Goal: Task Accomplishment & Management: Use online tool/utility

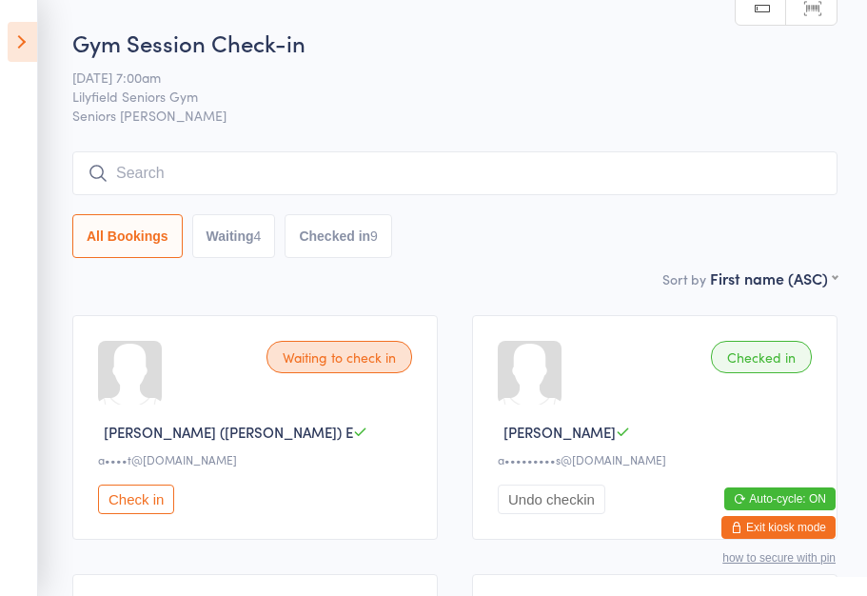
click at [20, 41] on icon at bounding box center [22, 42] width 29 height 40
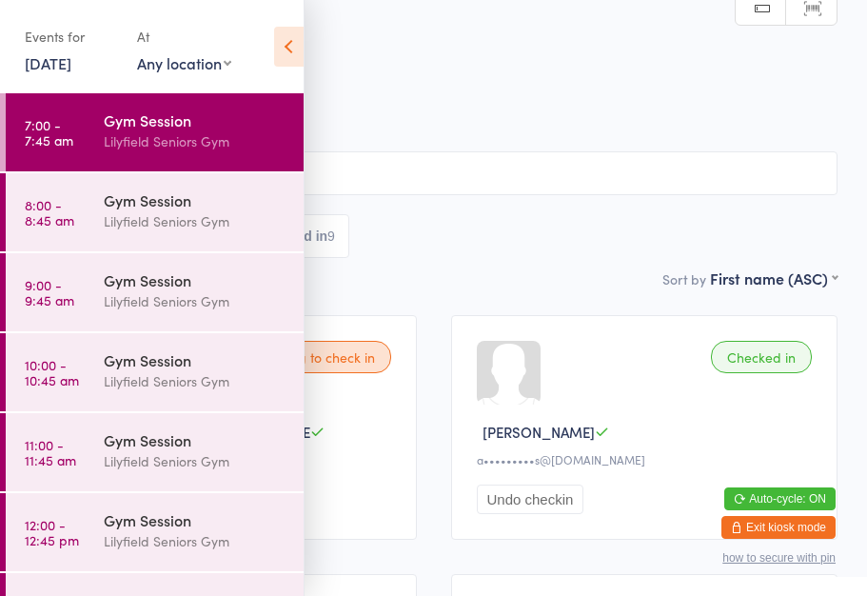
click at [148, 203] on div "Gym Session" at bounding box center [196, 199] width 184 height 21
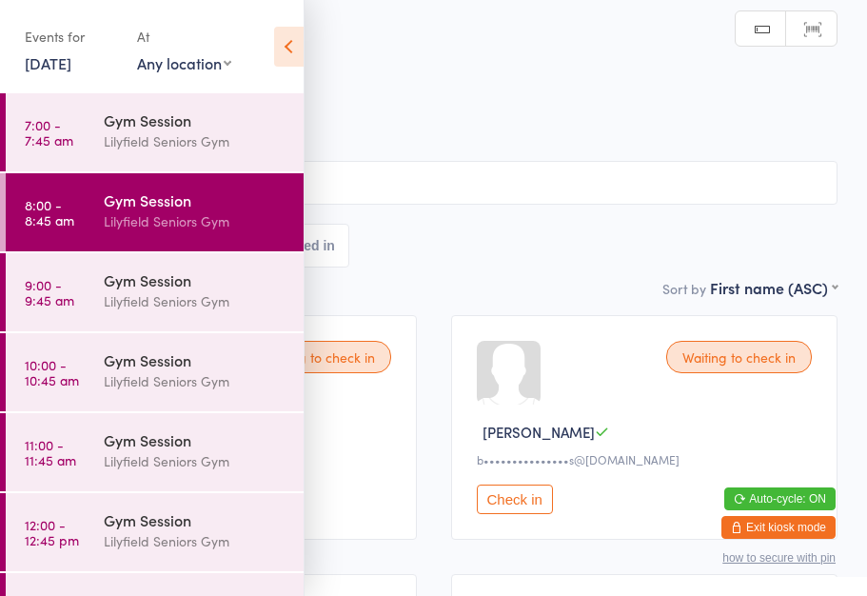
click at [284, 48] on icon at bounding box center [288, 47] width 29 height 40
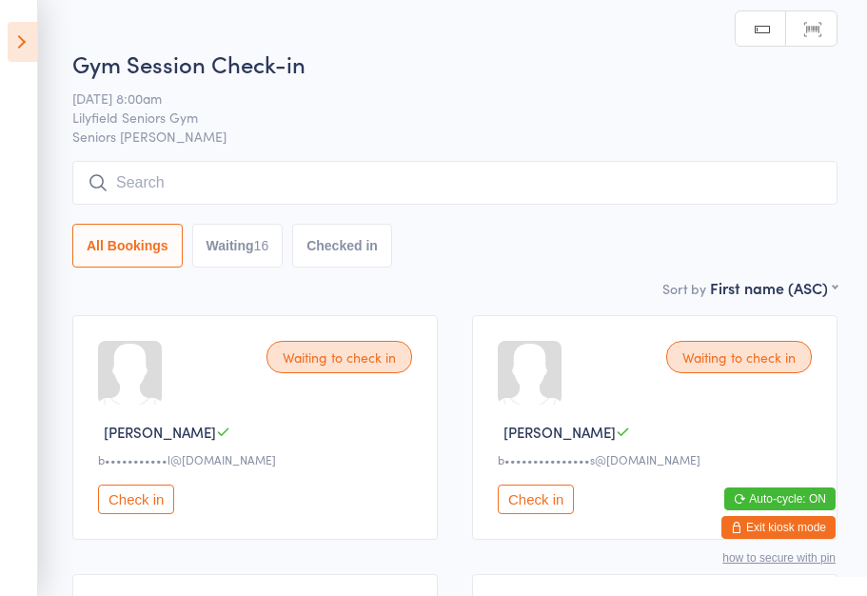
click at [552, 503] on button "Check in" at bounding box center [536, 498] width 76 height 29
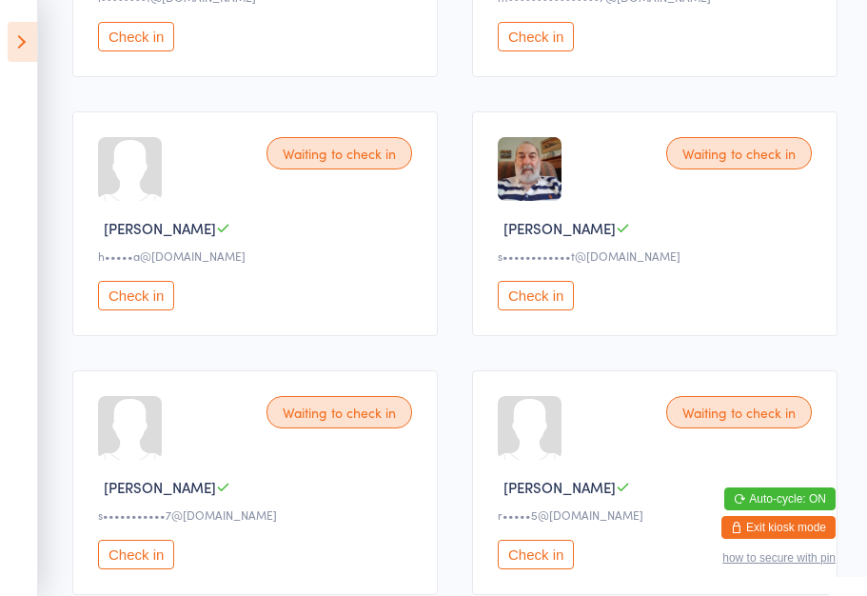
scroll to position [1499, 0]
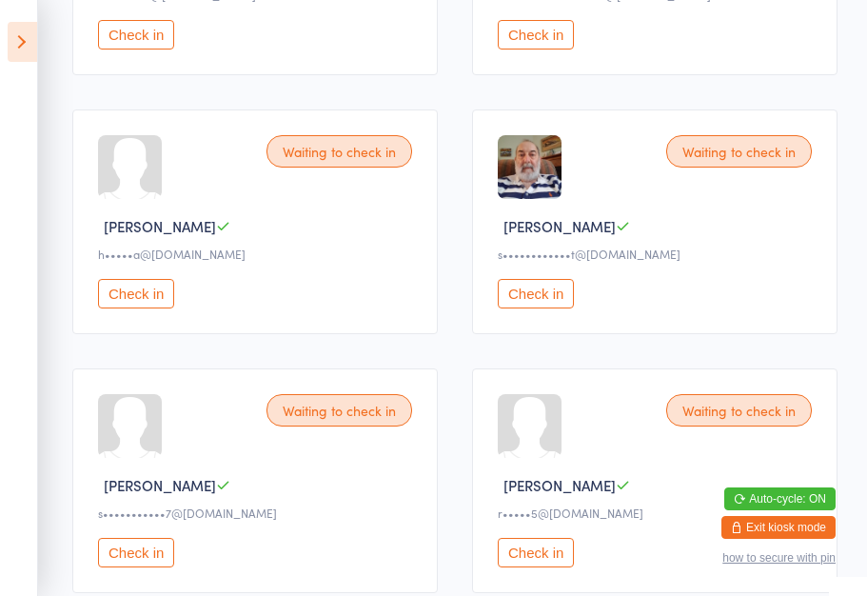
click at [537, 308] on button "Check in" at bounding box center [536, 293] width 76 height 29
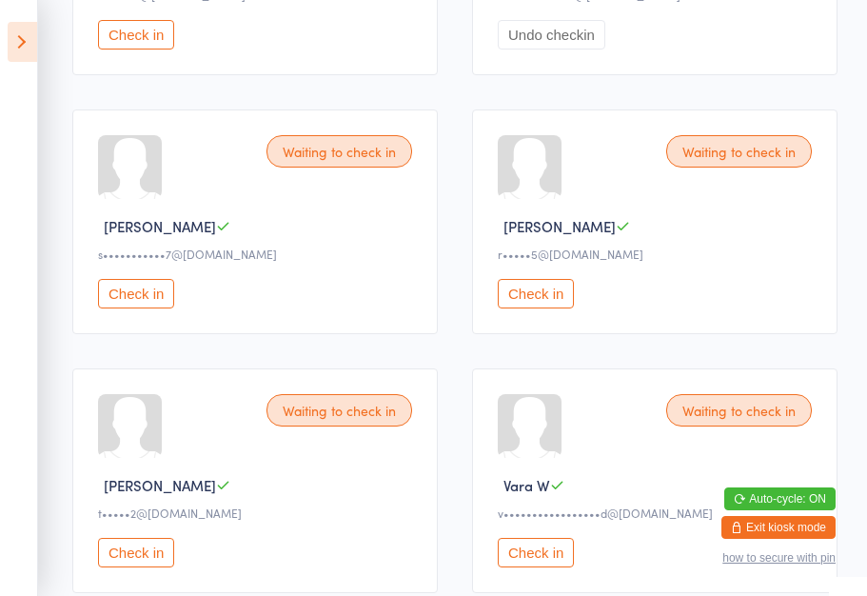
scroll to position [1750, 0]
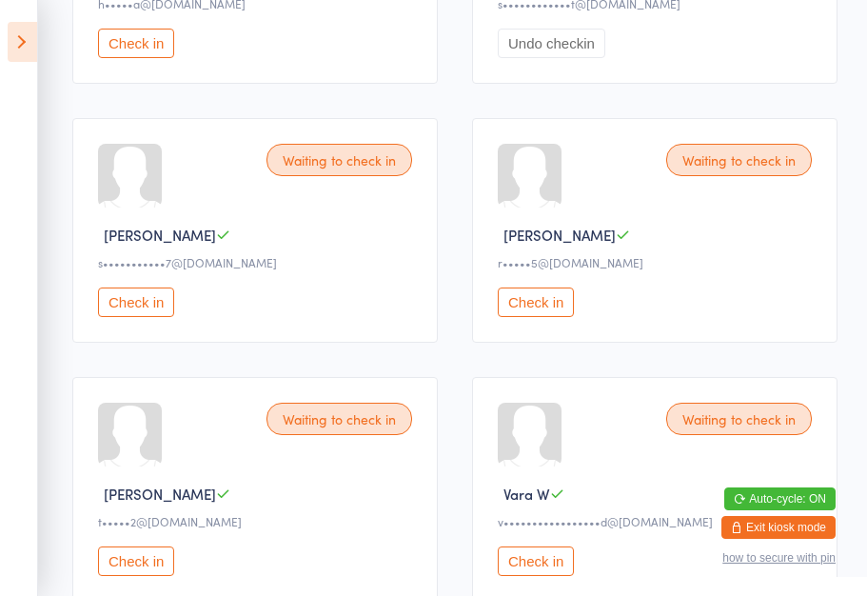
click at [539, 317] on button "Check in" at bounding box center [536, 301] width 76 height 29
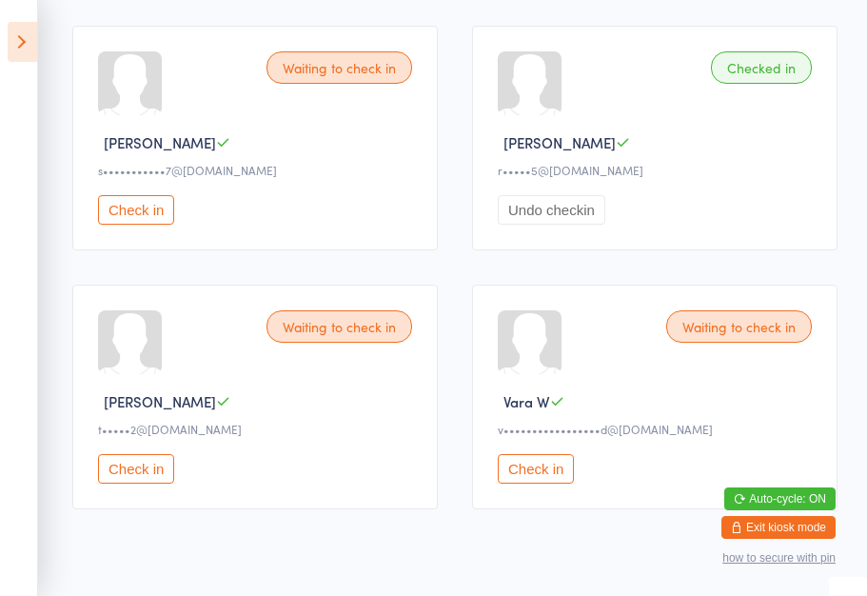
scroll to position [1878, 0]
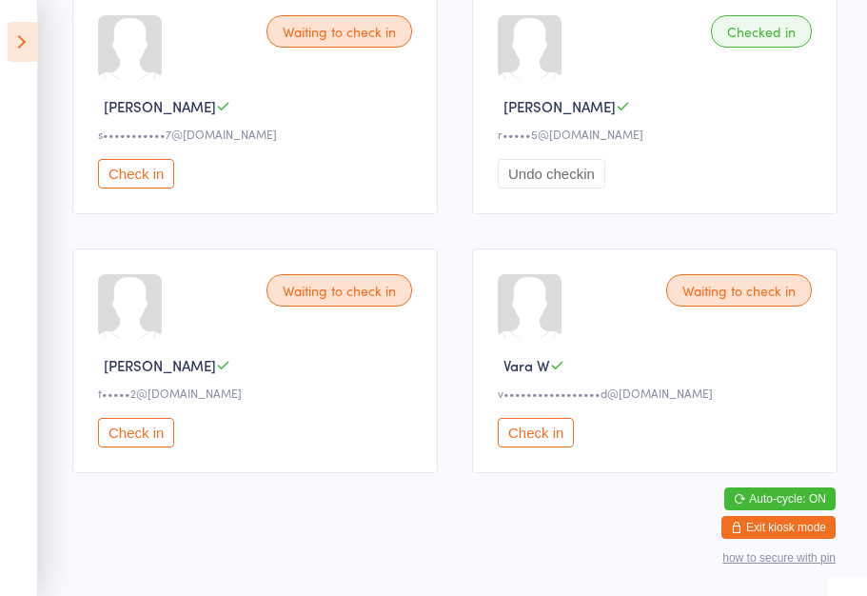
click at [136, 447] on button "Check in" at bounding box center [136, 432] width 76 height 29
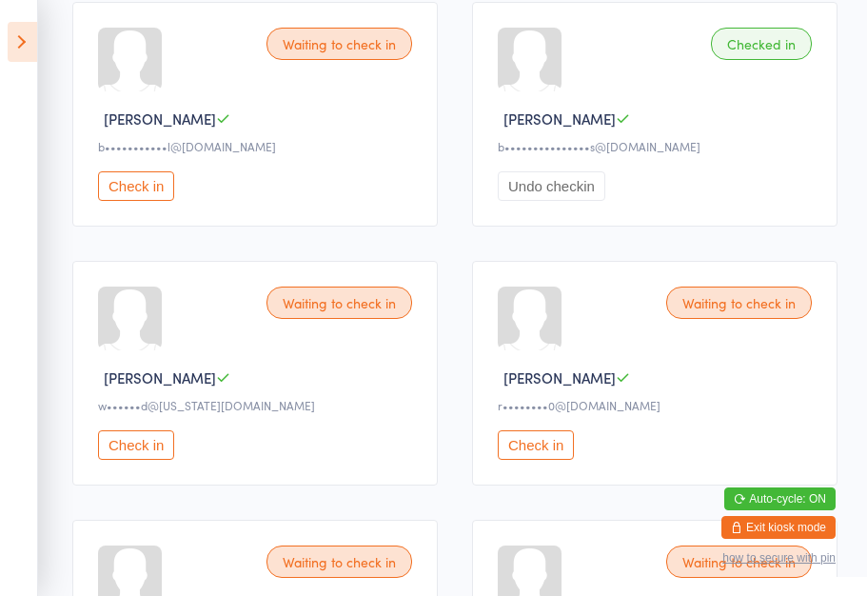
scroll to position [311, 0]
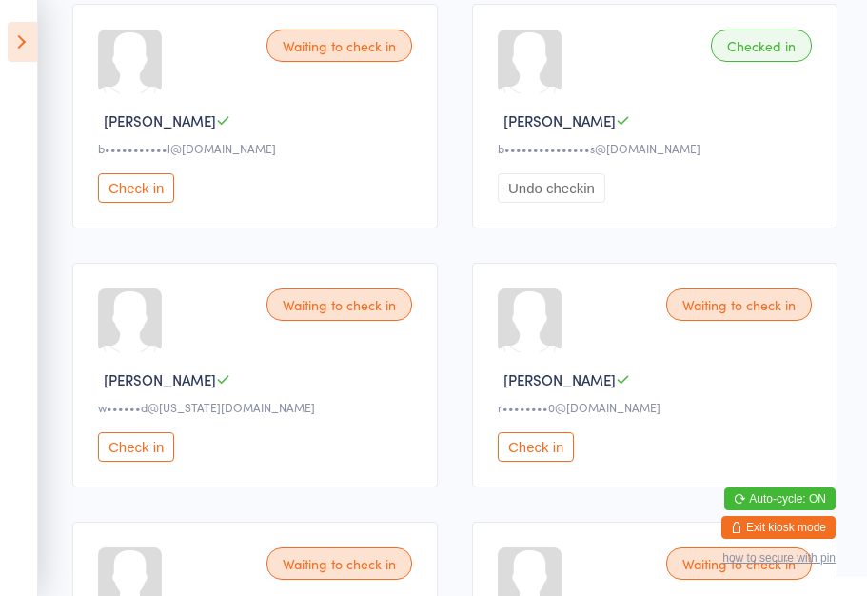
click at [534, 456] on button "Check in" at bounding box center [536, 446] width 76 height 29
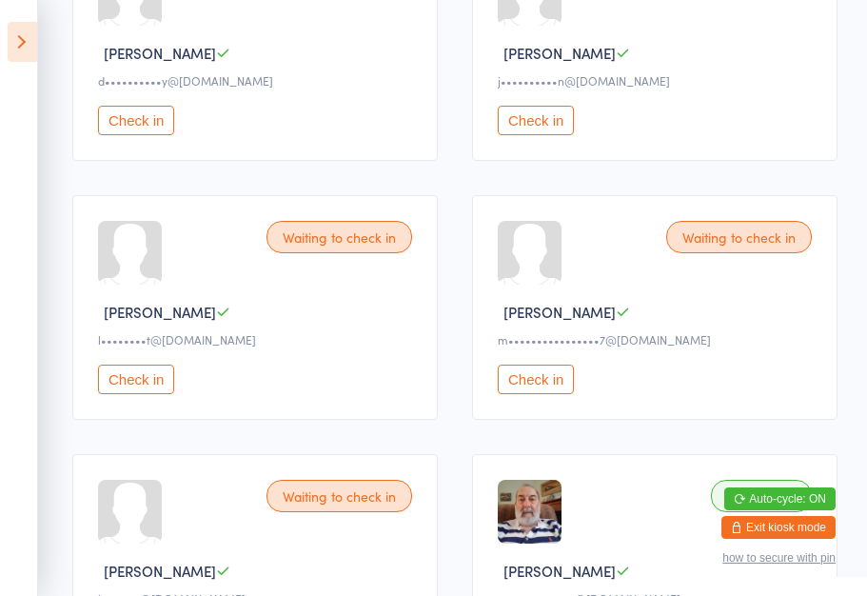
scroll to position [1156, 0]
click at [131, 393] on button "Check in" at bounding box center [136, 377] width 76 height 29
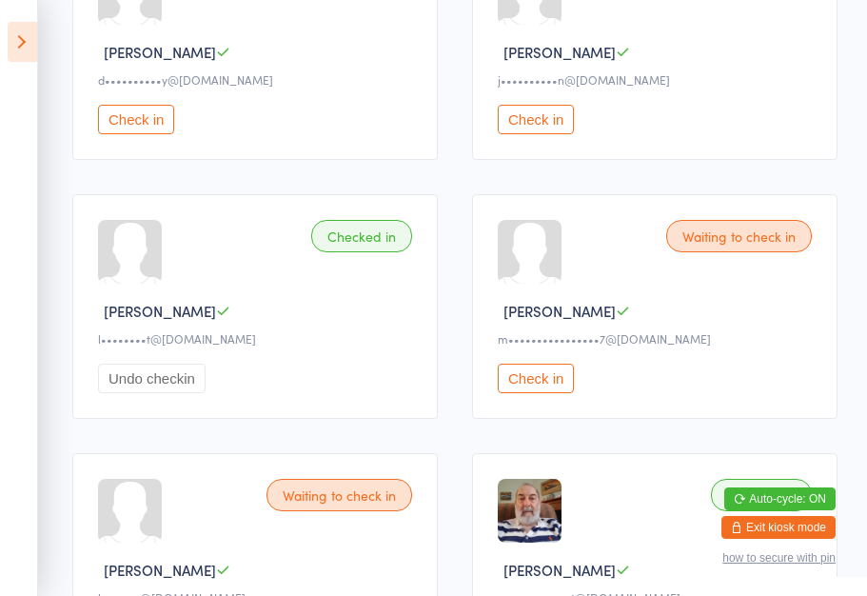
click at [550, 393] on button "Check in" at bounding box center [536, 377] width 76 height 29
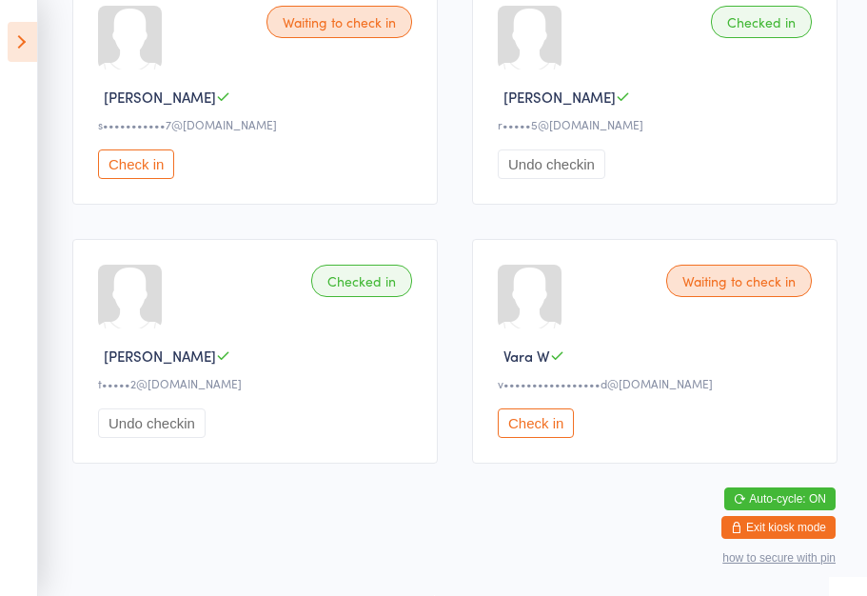
scroll to position [1926, 0]
click at [138, 162] on button "Check in" at bounding box center [136, 163] width 76 height 29
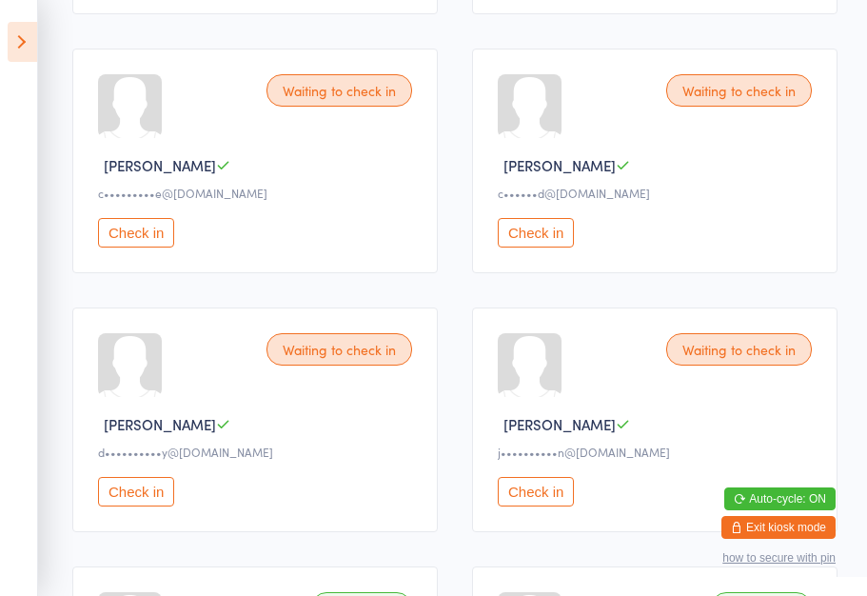
scroll to position [783, 0]
click at [537, 248] on button "Check in" at bounding box center [536, 233] width 76 height 29
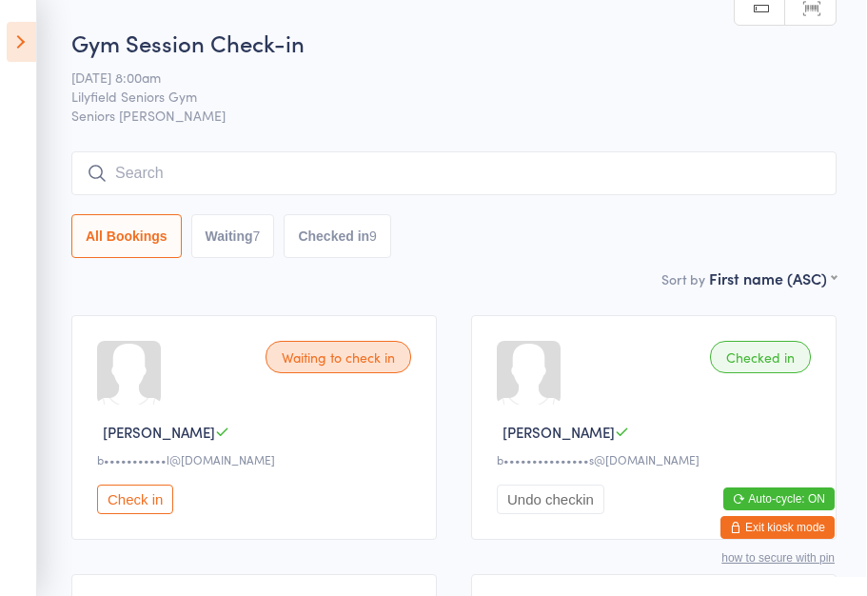
scroll to position [0, 0]
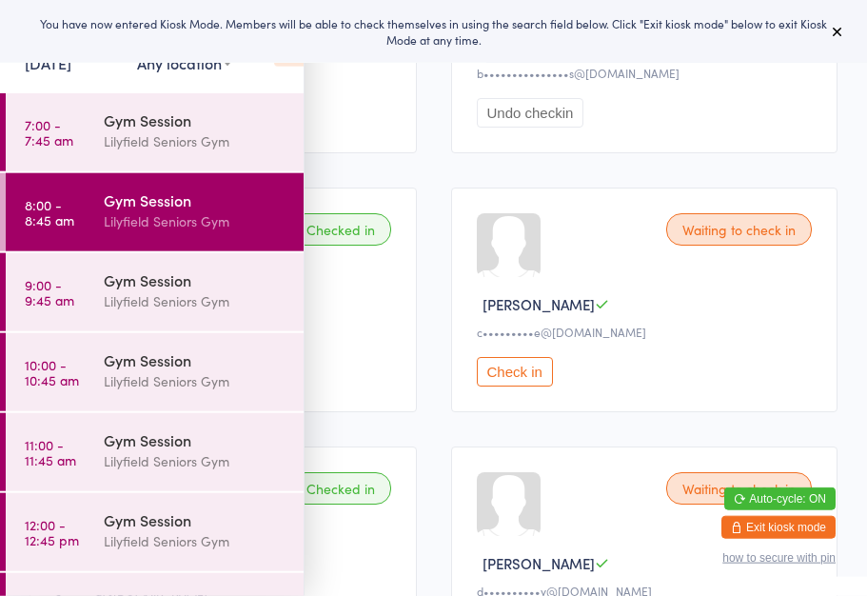
scroll to position [391, 0]
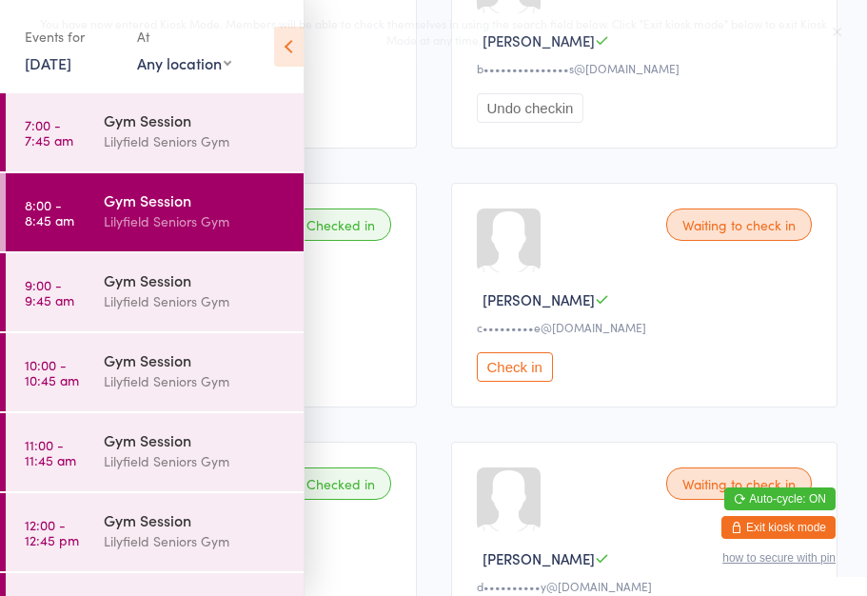
click at [515, 381] on button "Check in" at bounding box center [515, 366] width 76 height 29
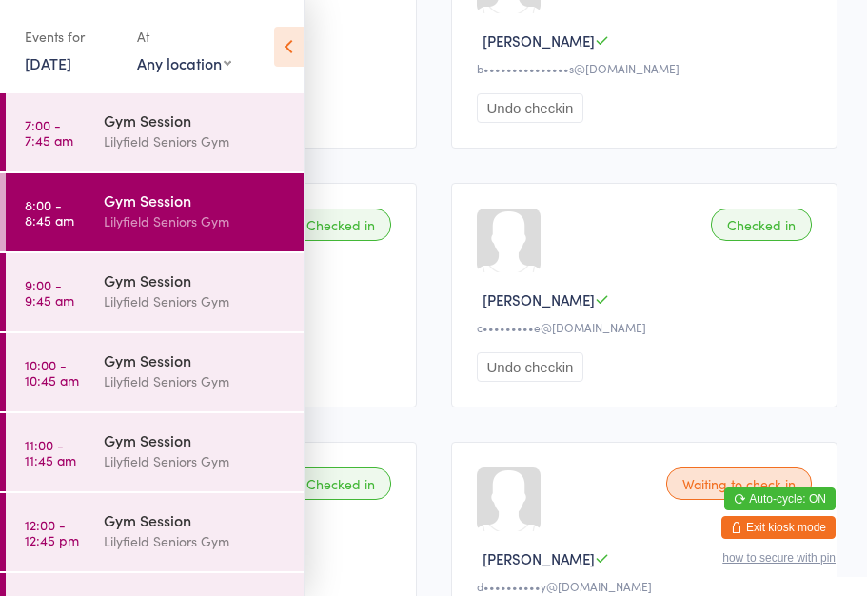
click at [303, 40] on icon at bounding box center [288, 47] width 29 height 40
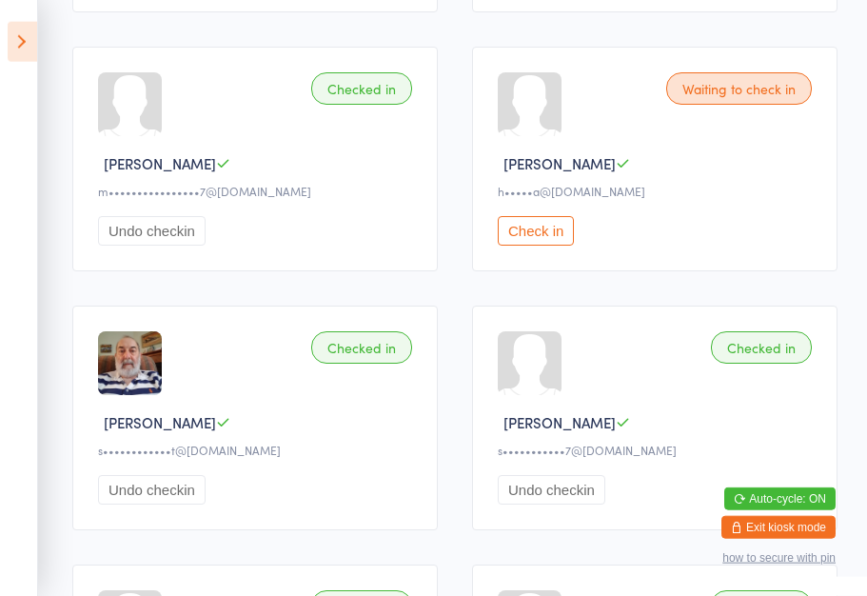
scroll to position [1304, 0]
click at [526, 245] on button "Check in" at bounding box center [536, 229] width 76 height 29
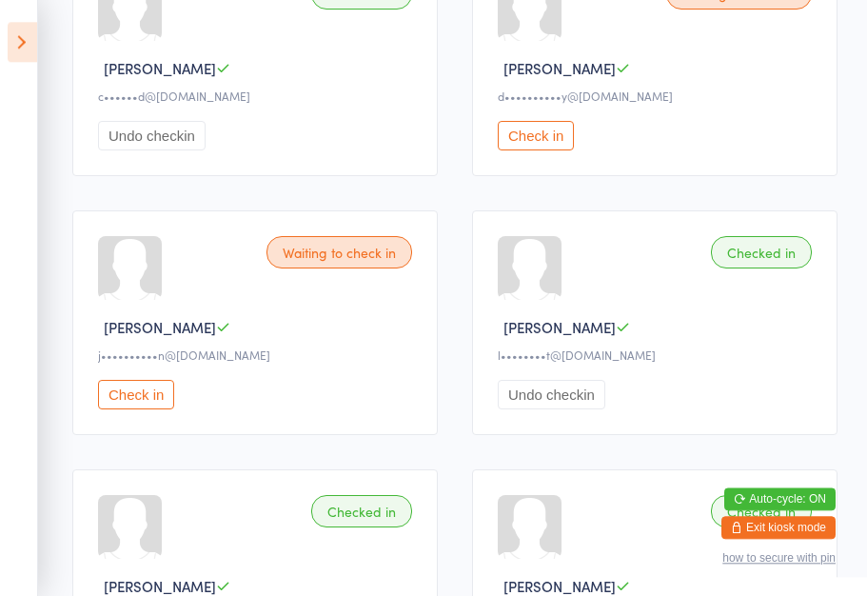
click at [161, 409] on button "Check in" at bounding box center [136, 394] width 76 height 29
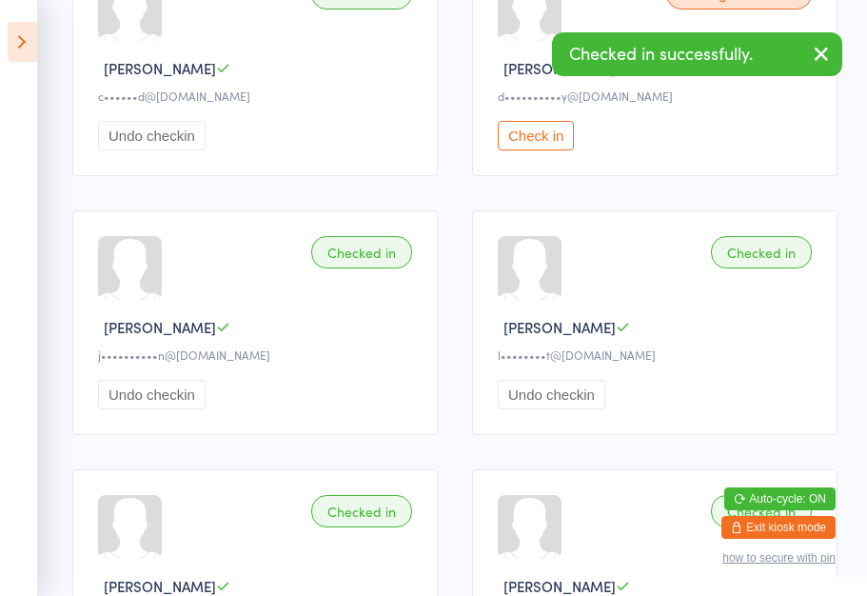
click at [549, 150] on button "Check in" at bounding box center [536, 135] width 76 height 29
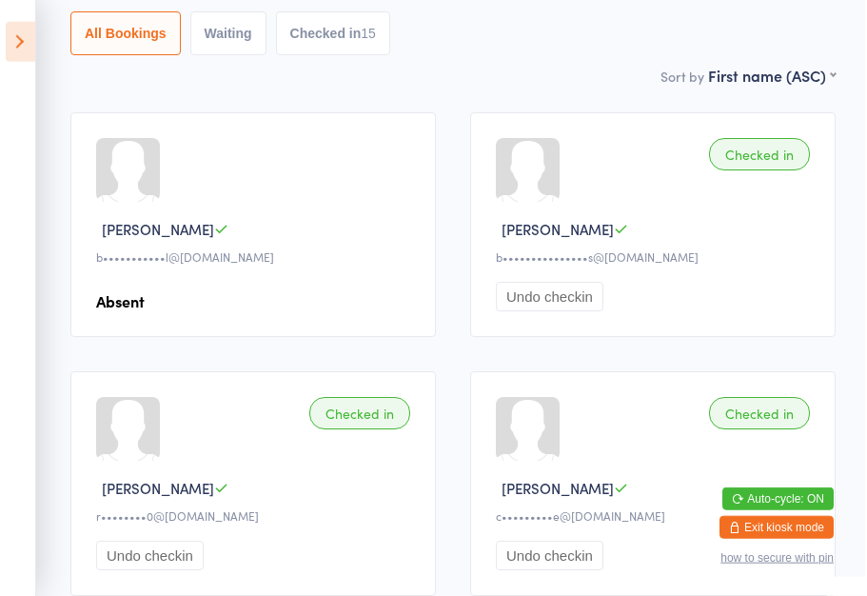
scroll to position [0, 0]
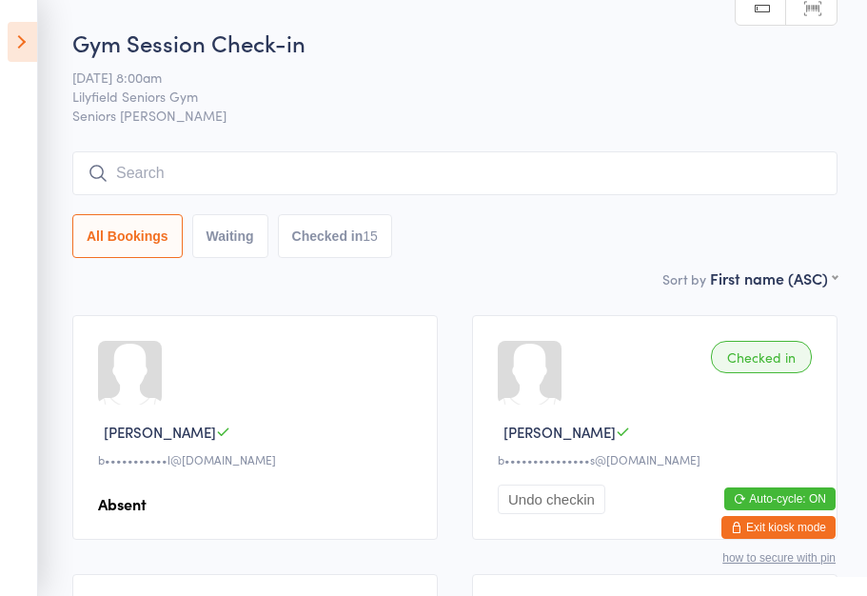
click at [350, 248] on button "Checked in 15" at bounding box center [335, 236] width 114 height 44
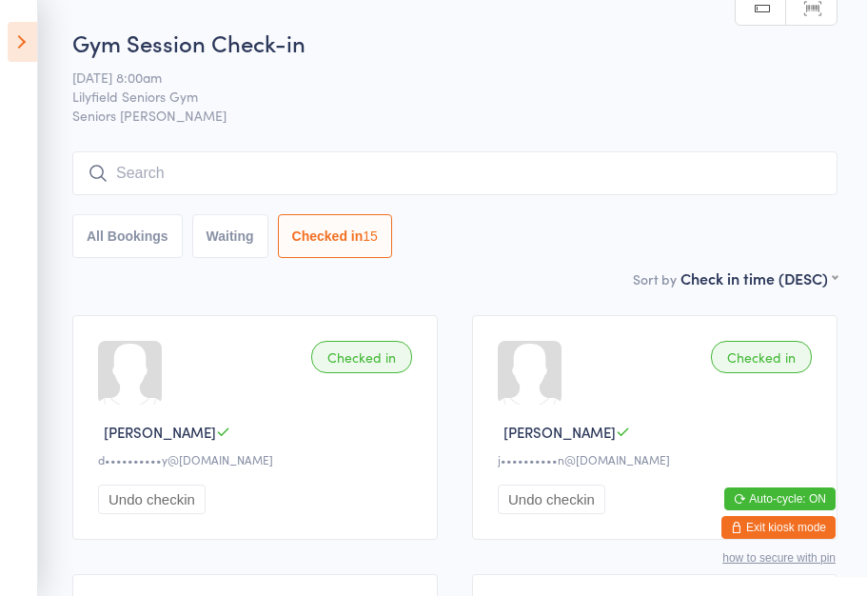
click at [246, 249] on button "Waiting" at bounding box center [230, 236] width 76 height 44
select select "0"
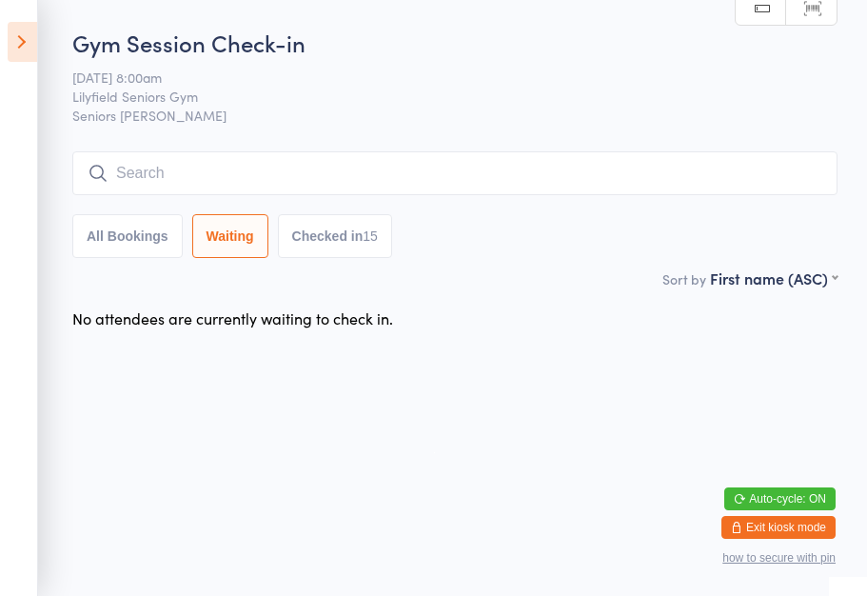
click at [118, 254] on button "All Bookings" at bounding box center [127, 236] width 110 height 44
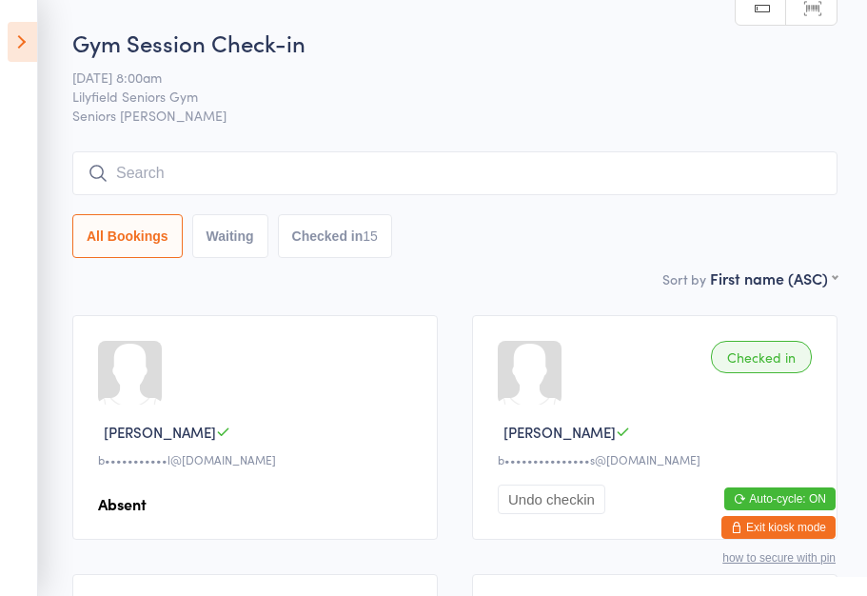
click at [31, 32] on icon at bounding box center [22, 42] width 29 height 40
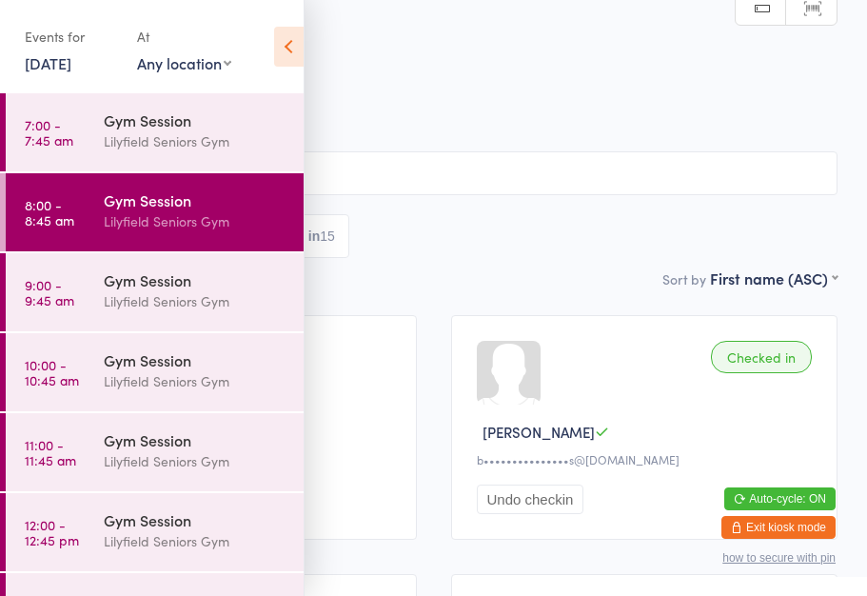
click at [227, 289] on div "Gym Session" at bounding box center [196, 279] width 184 height 21
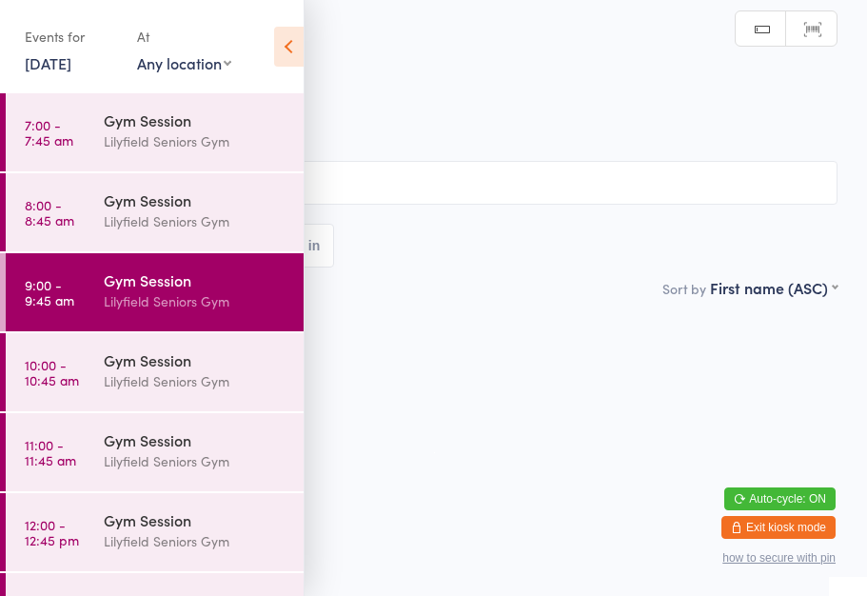
click at [300, 46] on icon at bounding box center [288, 47] width 29 height 40
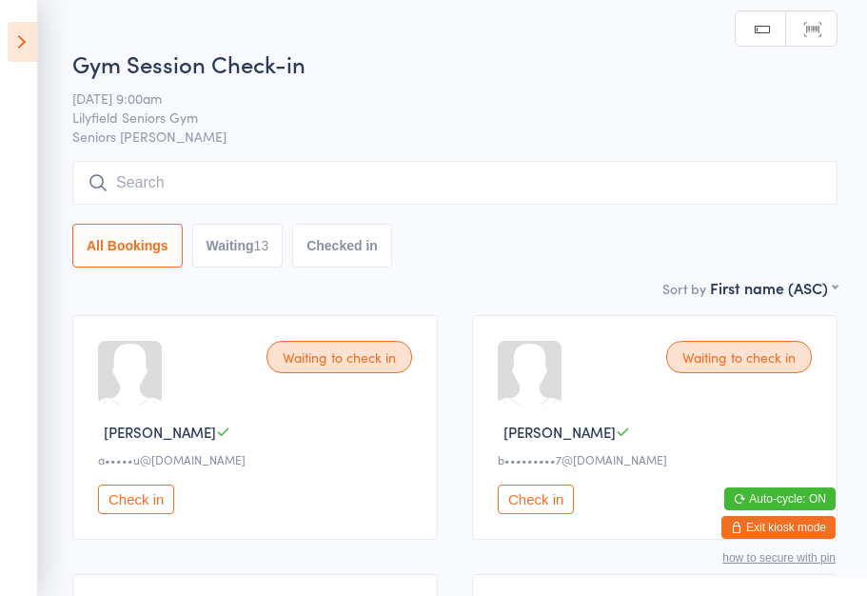
click at [494, 348] on div "Waiting to check in Barbara N b•••••••••7@gmail.com Check in" at bounding box center [654, 427] width 365 height 225
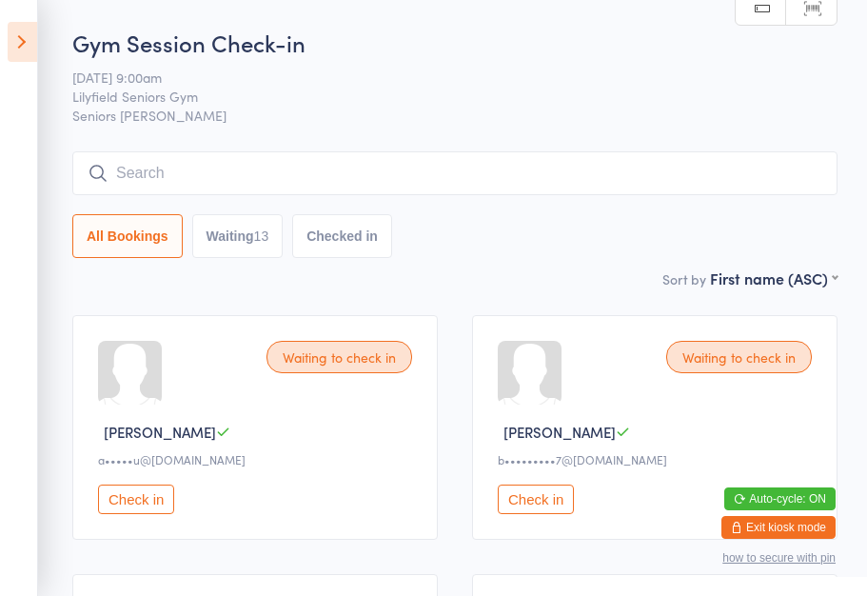
click at [29, 41] on icon at bounding box center [22, 42] width 29 height 40
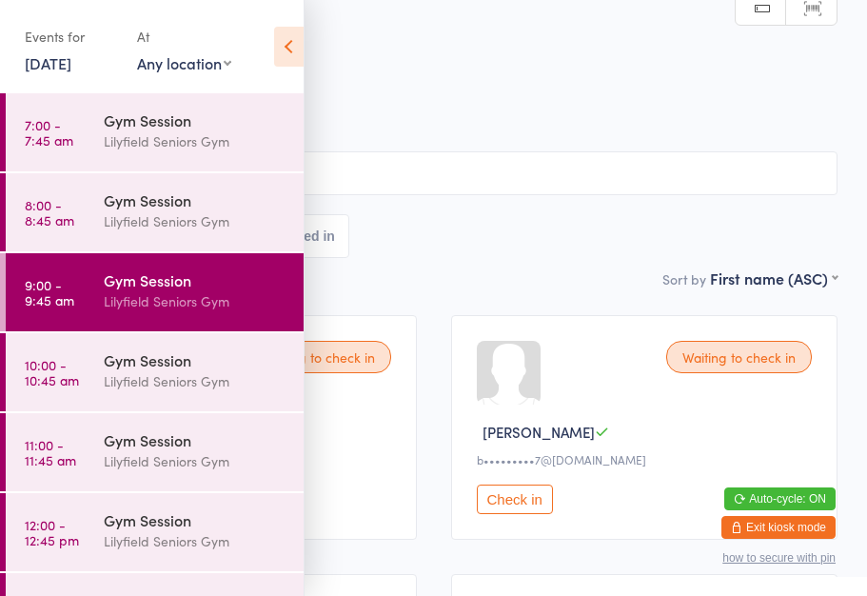
click at [160, 142] on div "Lilyfield Seniors Gym" at bounding box center [196, 141] width 184 height 22
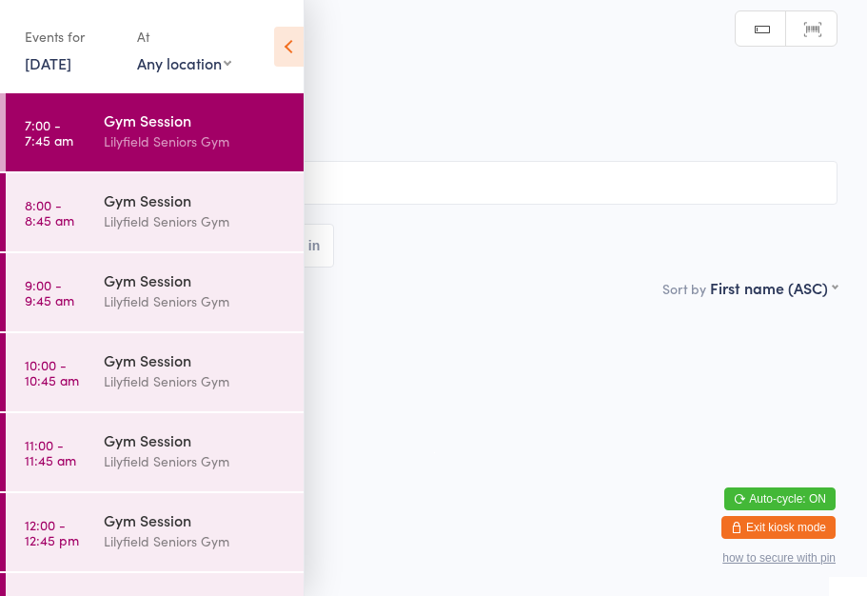
click at [292, 33] on icon at bounding box center [288, 47] width 29 height 40
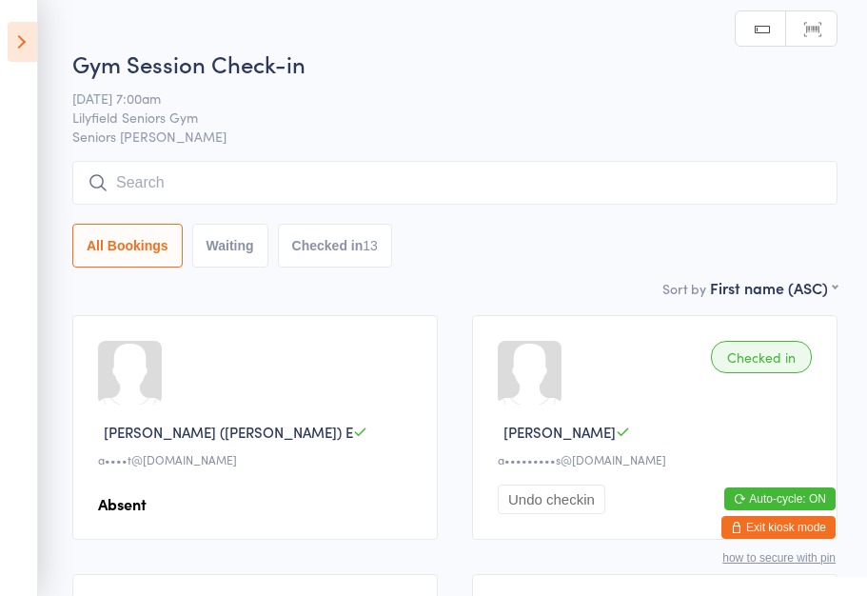
click at [30, 45] on icon at bounding box center [22, 42] width 29 height 40
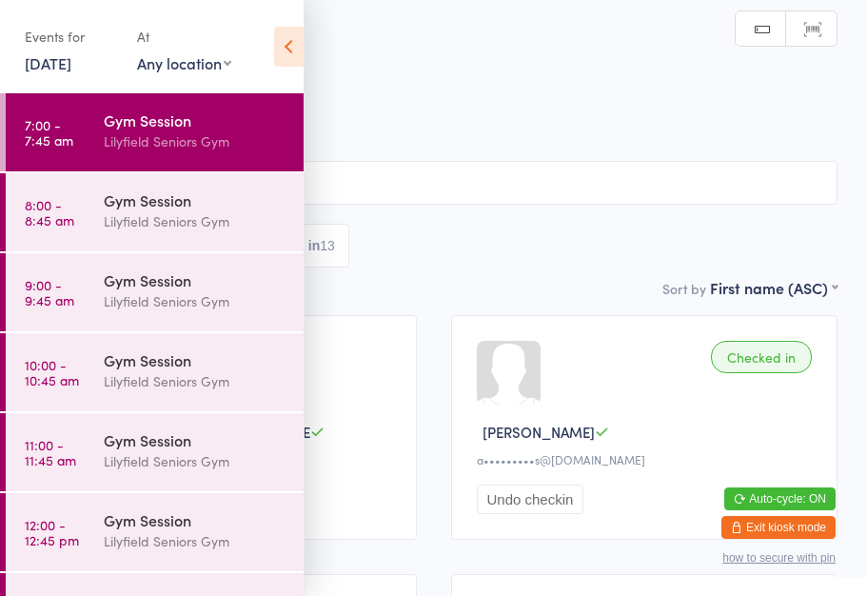
click at [165, 302] on div "Lilyfield Seniors Gym" at bounding box center [196, 301] width 184 height 22
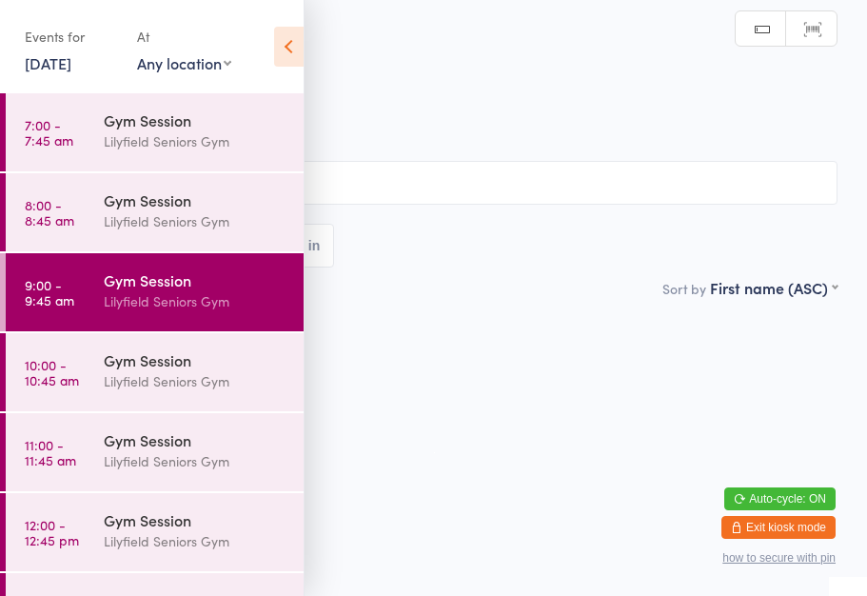
click at [301, 40] on icon at bounding box center [288, 47] width 29 height 40
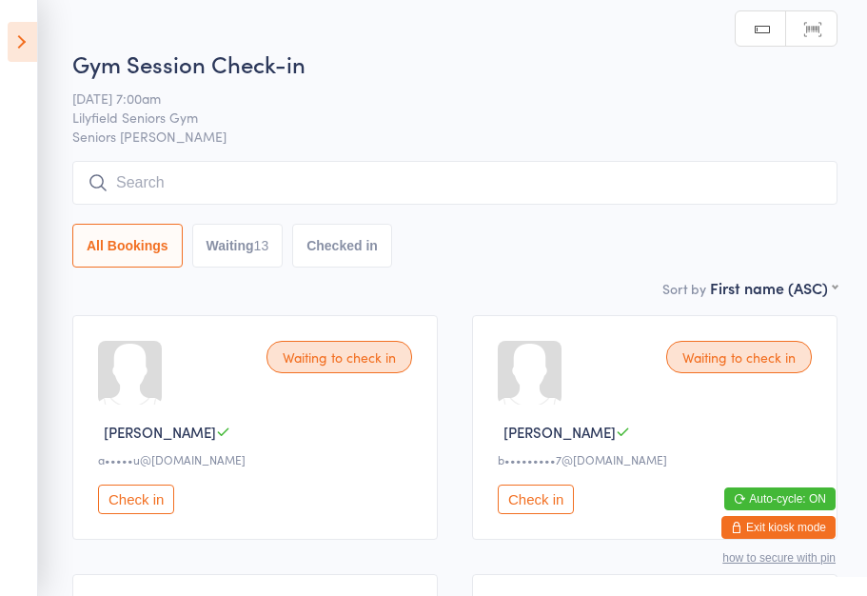
click at [560, 130] on span "Seniors [PERSON_NAME]" at bounding box center [454, 136] width 765 height 19
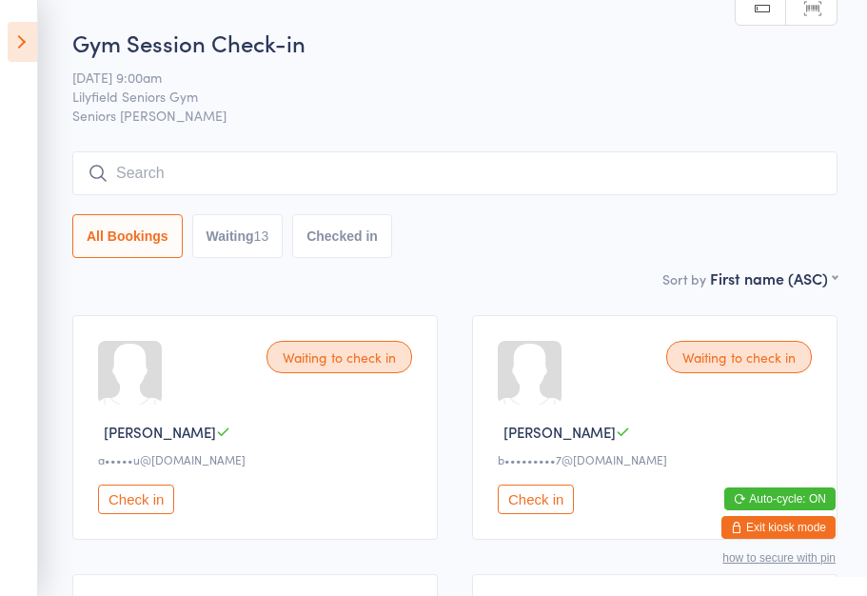
click at [144, 510] on button "Check in" at bounding box center [136, 498] width 76 height 29
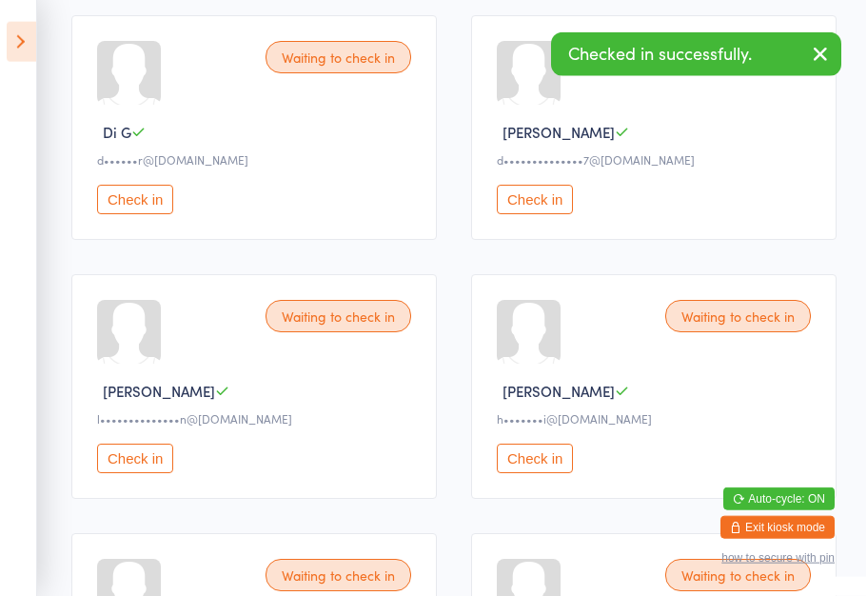
scroll to position [559, 0]
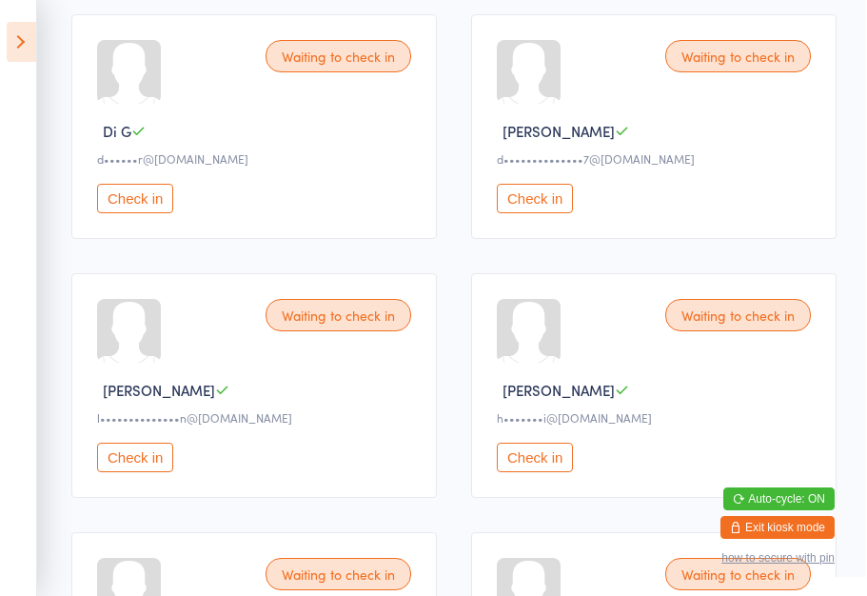
click at [128, 472] on button "Check in" at bounding box center [136, 456] width 76 height 29
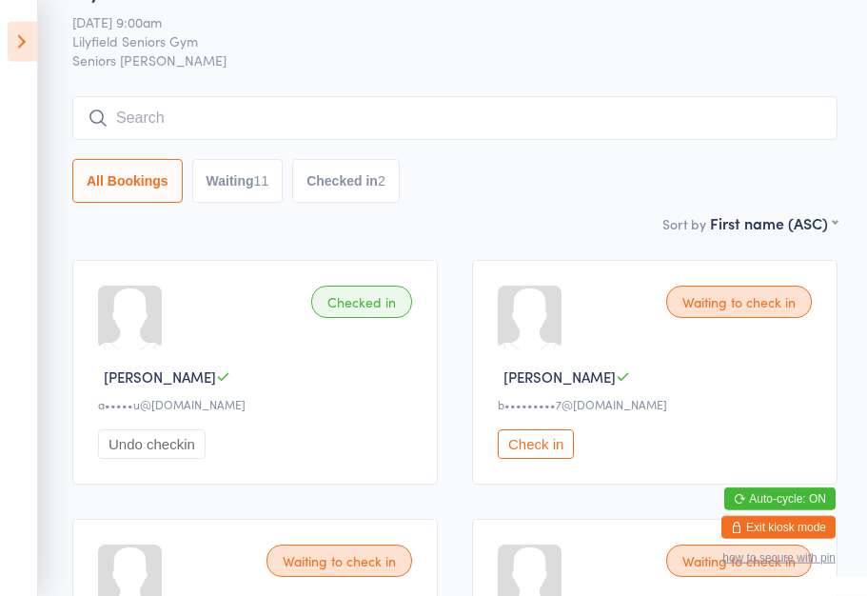
scroll to position [56, 0]
click at [532, 458] on button "Check in" at bounding box center [536, 442] width 76 height 29
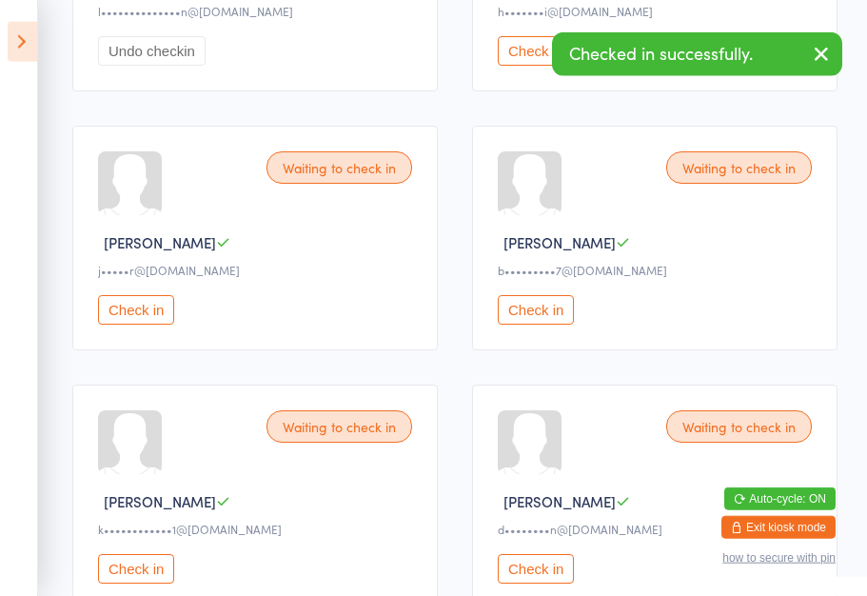
scroll to position [971, 0]
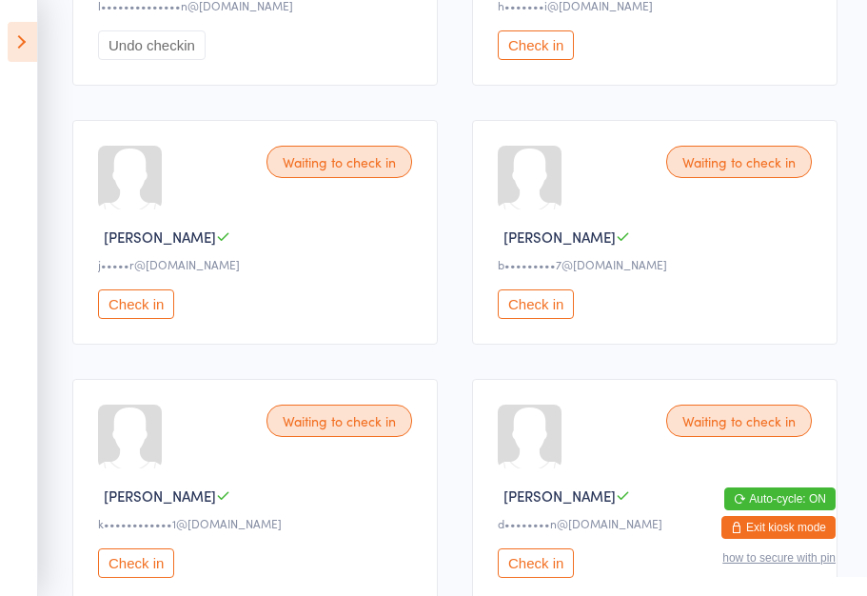
click at [532, 316] on button "Check in" at bounding box center [536, 303] width 76 height 29
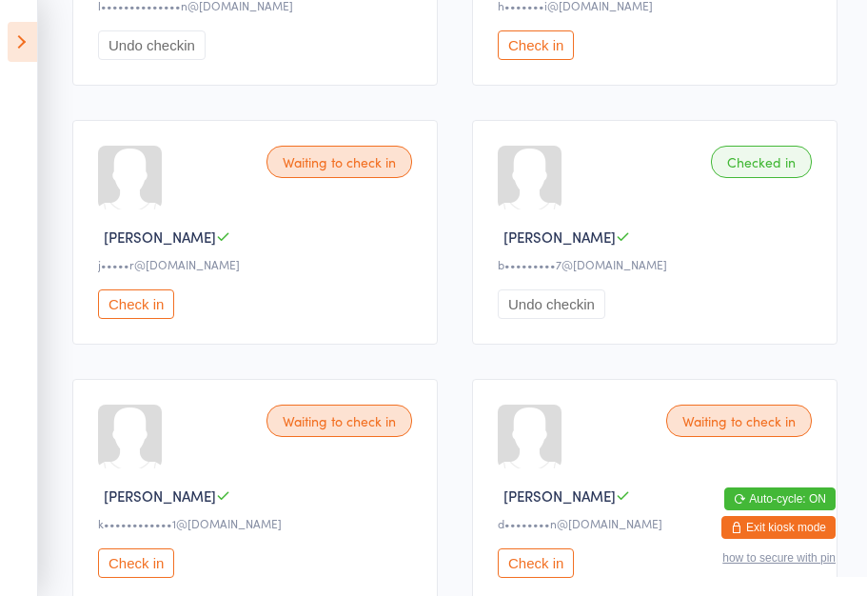
click at [284, 277] on div "Waiting to check in John M j•••••r@bigpond.com Check in" at bounding box center [254, 232] width 365 height 225
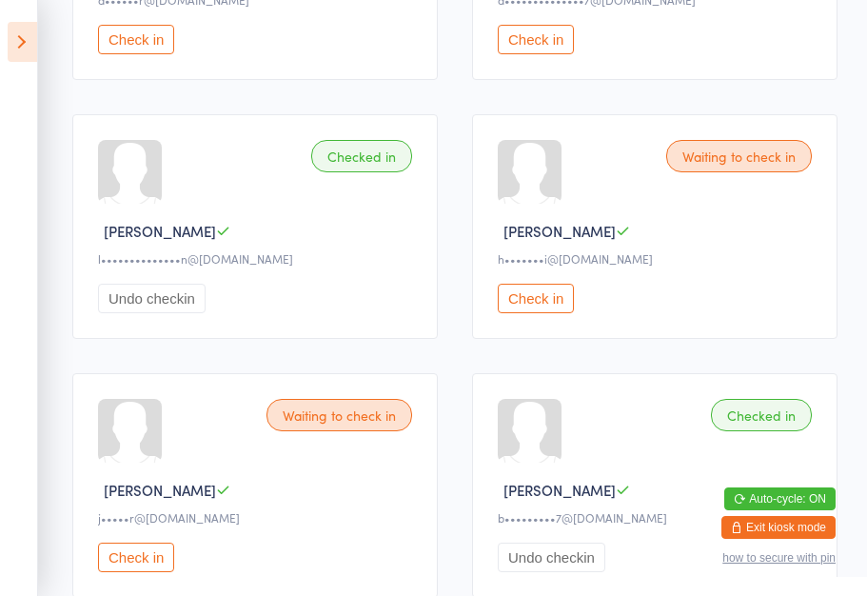
scroll to position [696, 0]
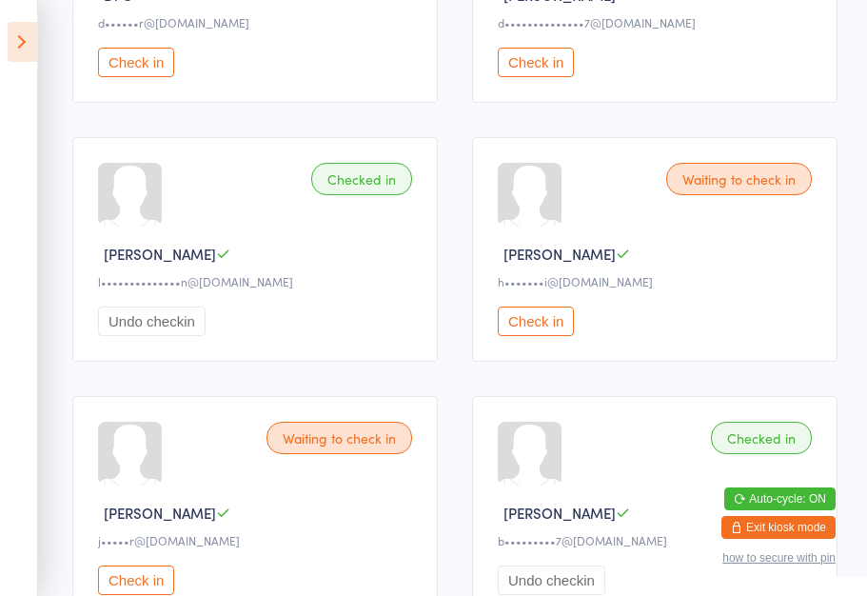
click at [530, 336] on button "Check in" at bounding box center [536, 320] width 76 height 29
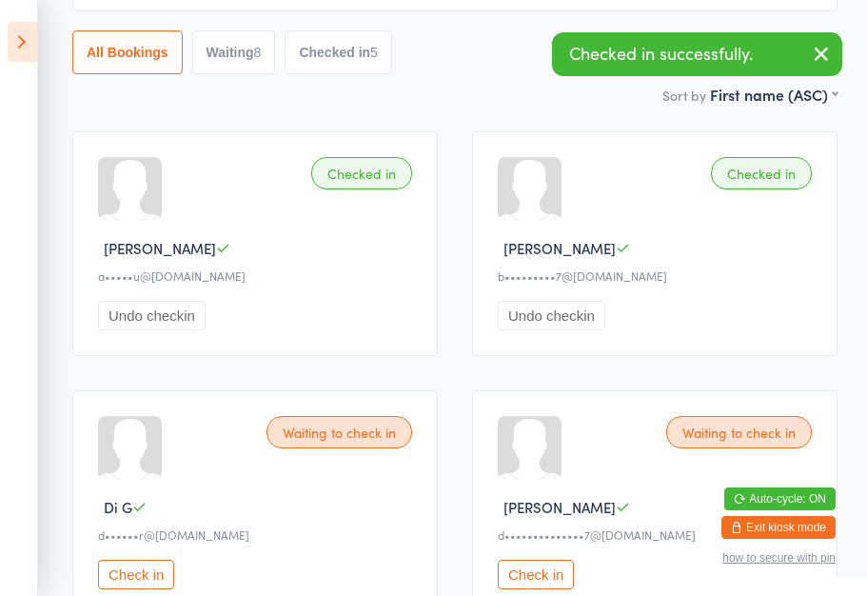
click at [291, 330] on div "Undo checkin" at bounding box center [258, 315] width 320 height 29
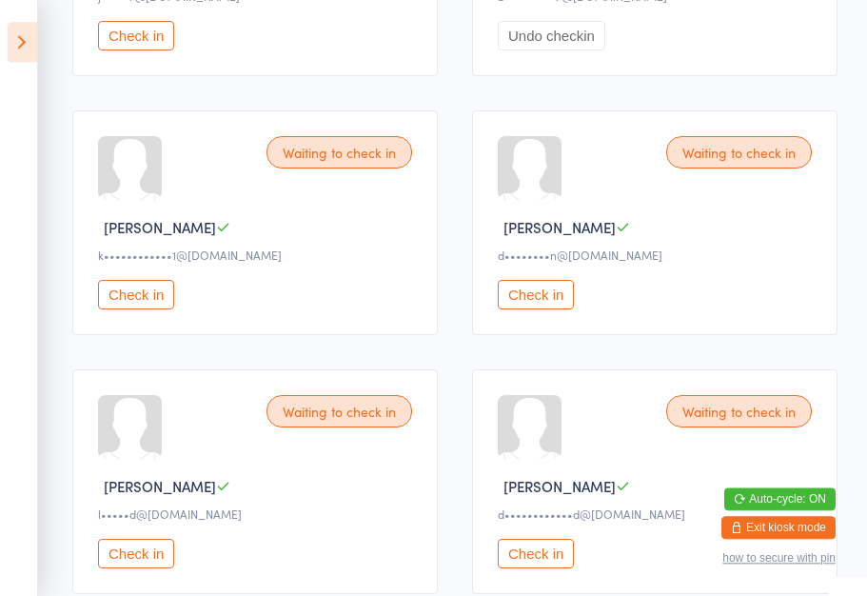
scroll to position [1240, 0]
click at [536, 309] on button "Check in" at bounding box center [536, 294] width 76 height 29
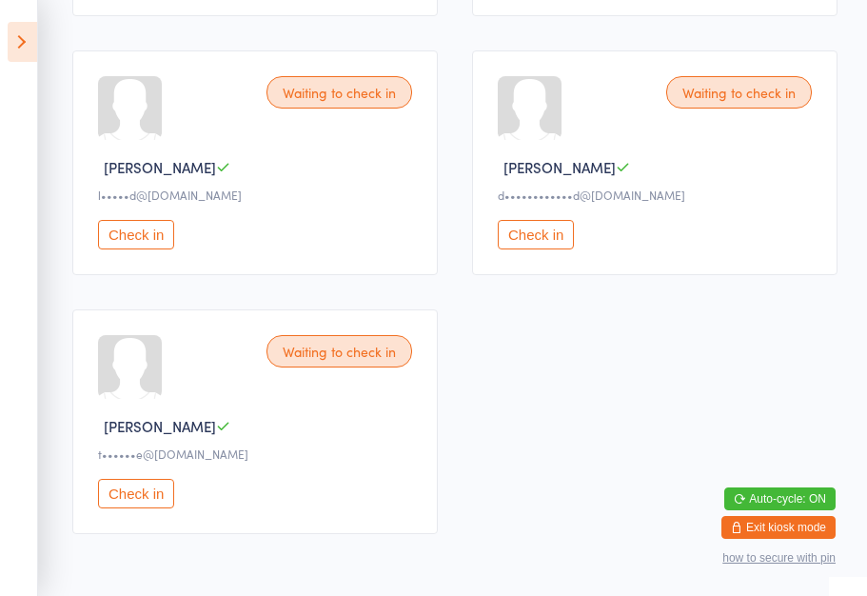
scroll to position [1559, 0]
click at [692, 248] on div "Check in" at bounding box center [658, 233] width 320 height 29
click at [546, 248] on button "Check in" at bounding box center [536, 233] width 76 height 29
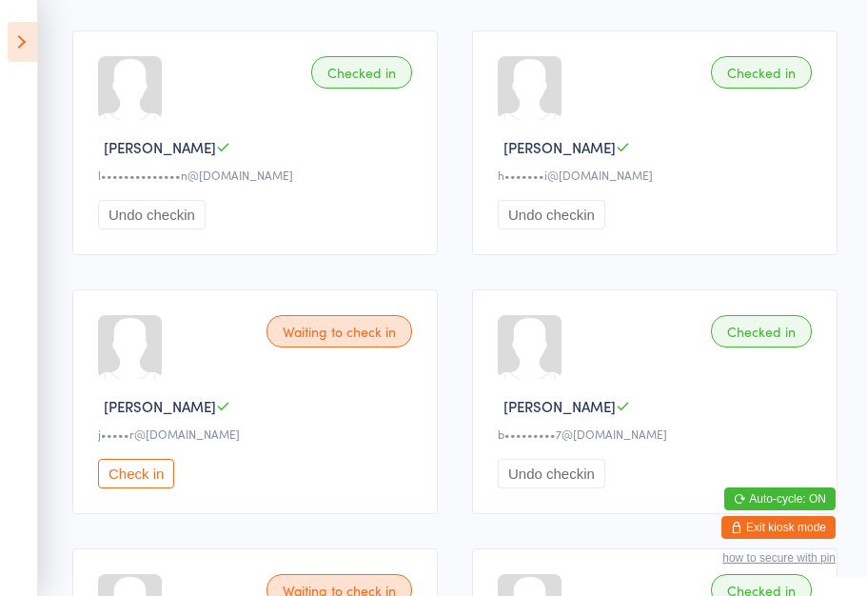
scroll to position [808, 0]
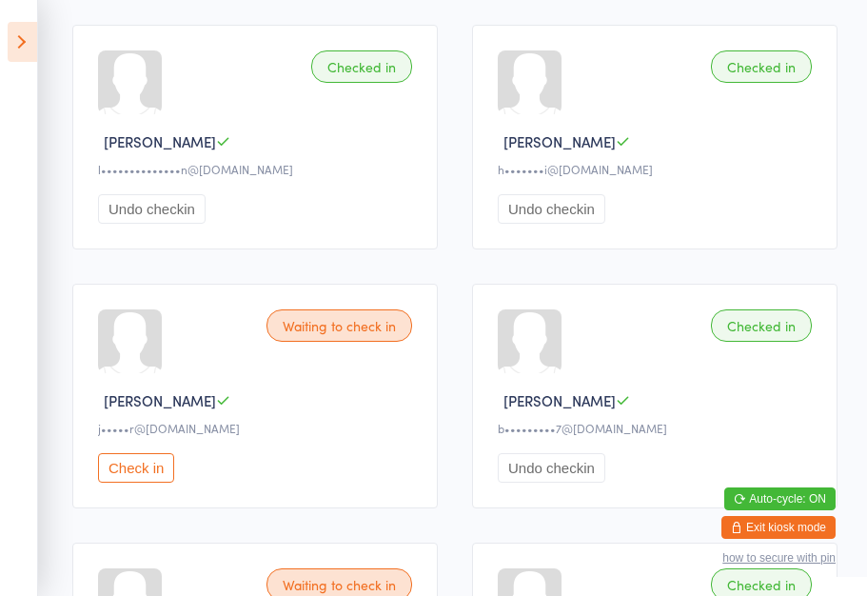
click at [152, 482] on button "Check in" at bounding box center [136, 467] width 76 height 29
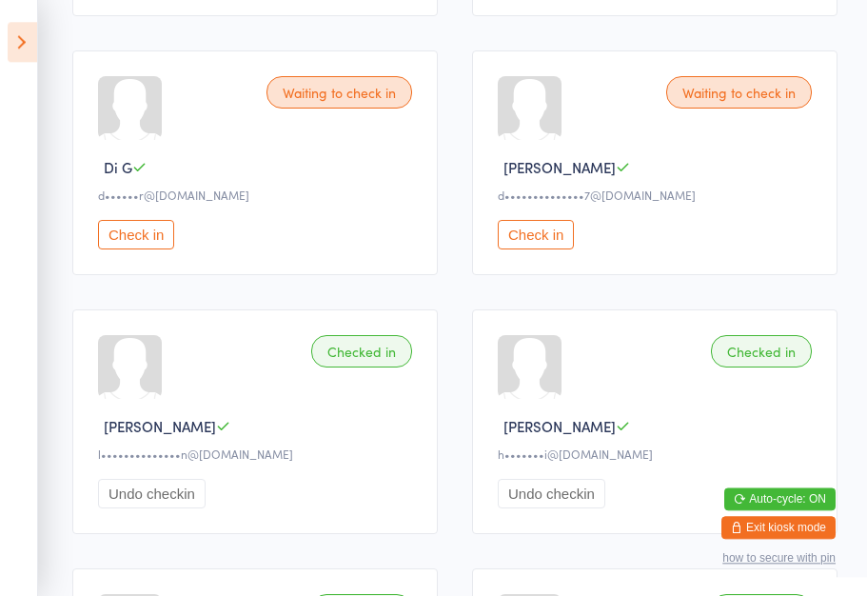
scroll to position [523, 0]
click at [529, 249] on button "Check in" at bounding box center [536, 234] width 76 height 29
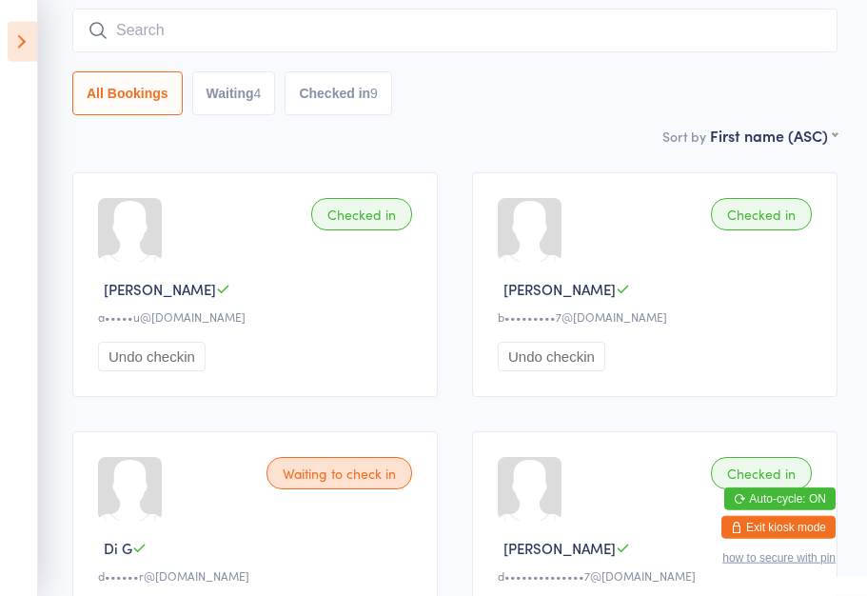
scroll to position [0, 0]
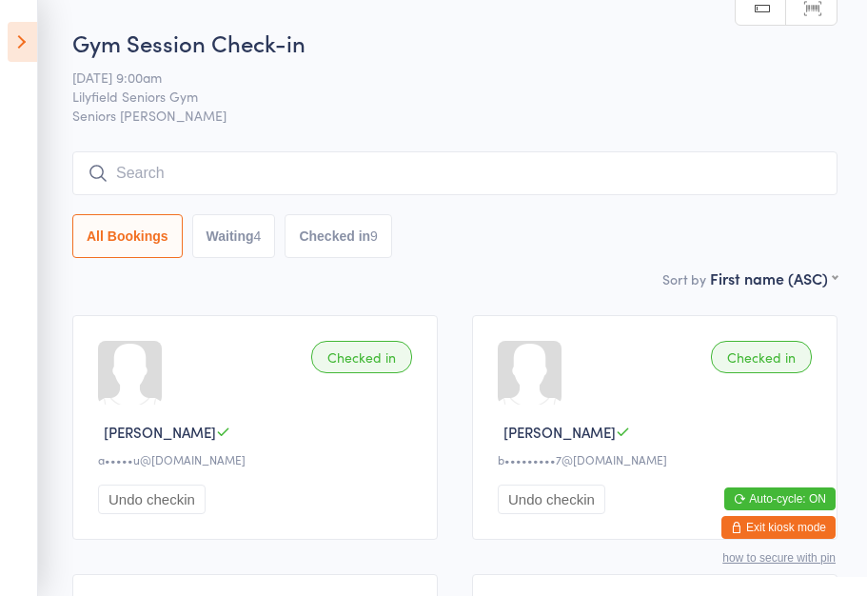
click at [220, 234] on button "Waiting 4" at bounding box center [234, 236] width 84 height 44
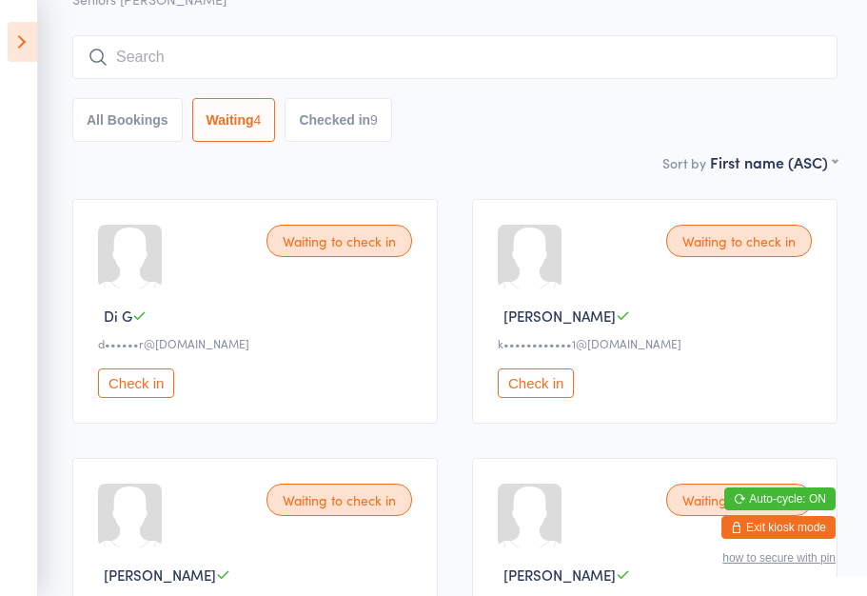
scroll to position [97, 0]
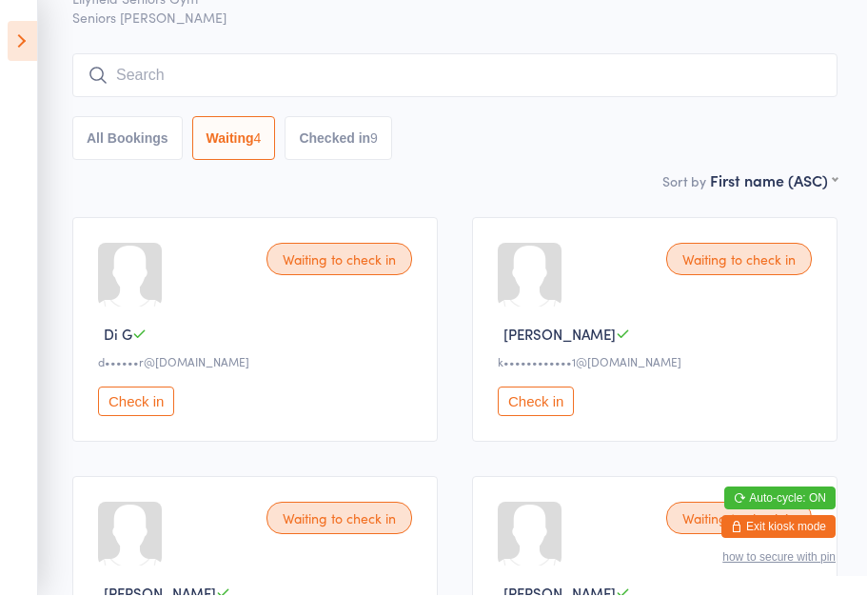
click at [109, 153] on button "All Bookings" at bounding box center [127, 139] width 110 height 44
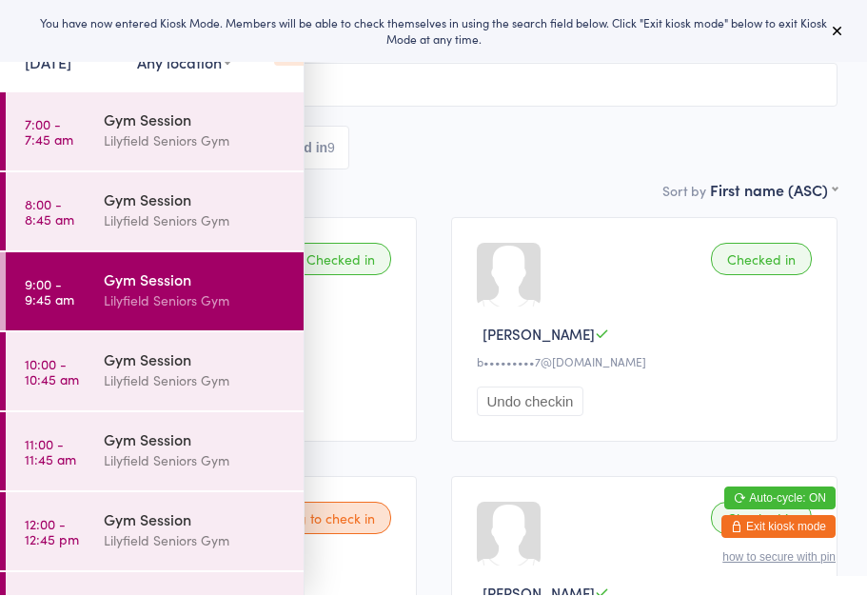
click at [827, 25] on button at bounding box center [837, 31] width 23 height 23
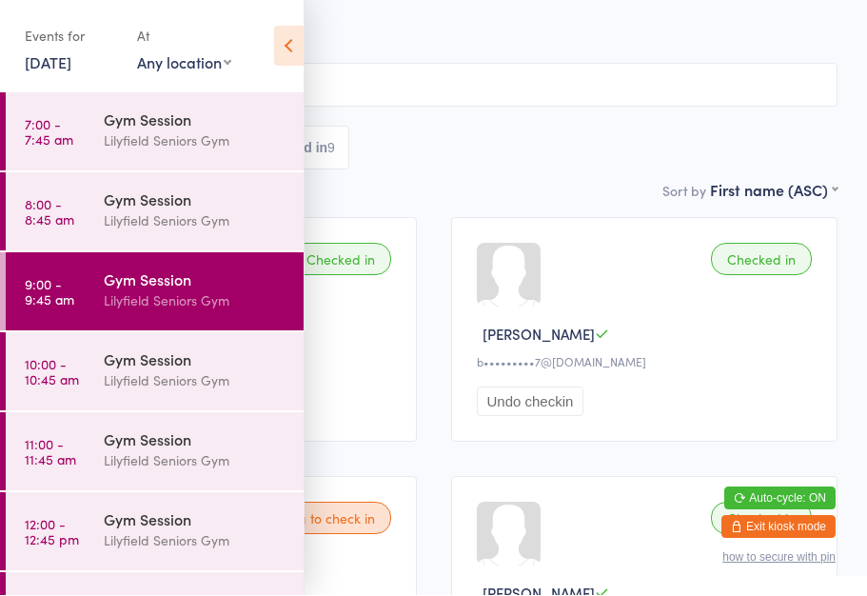
click at [286, 46] on icon at bounding box center [288, 47] width 29 height 40
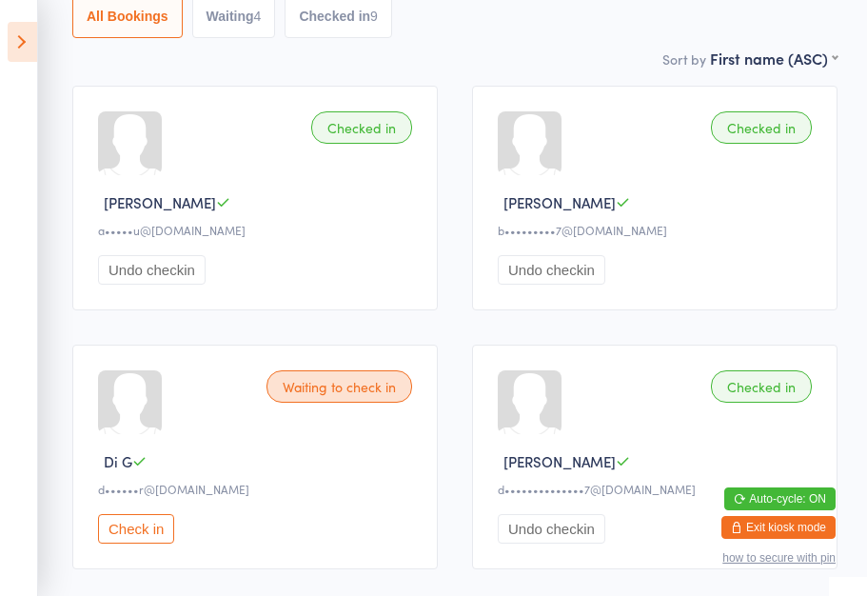
scroll to position [393, 0]
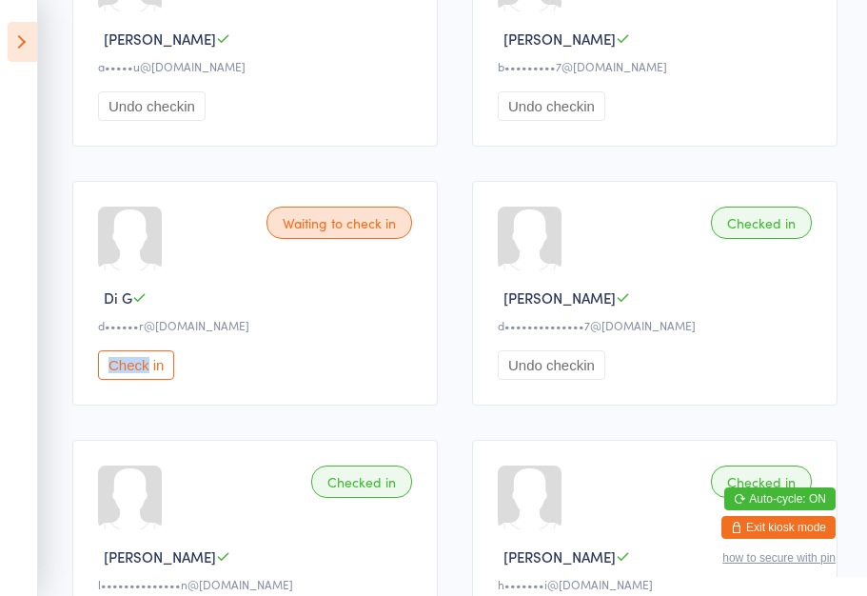
click at [342, 365] on div "Check in" at bounding box center [258, 364] width 320 height 29
click at [140, 375] on button "Check in" at bounding box center [136, 364] width 76 height 29
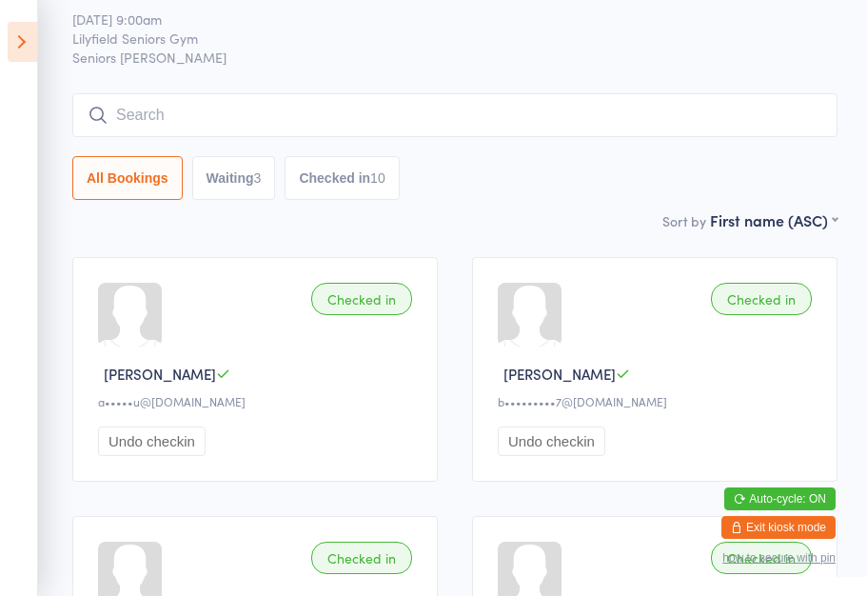
scroll to position [0, 0]
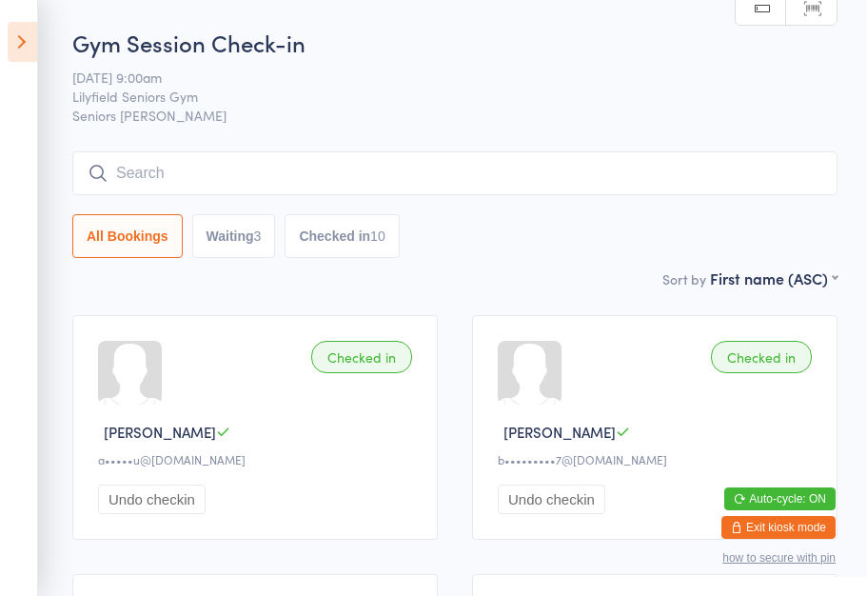
click at [369, 189] on input "search" at bounding box center [454, 173] width 765 height 44
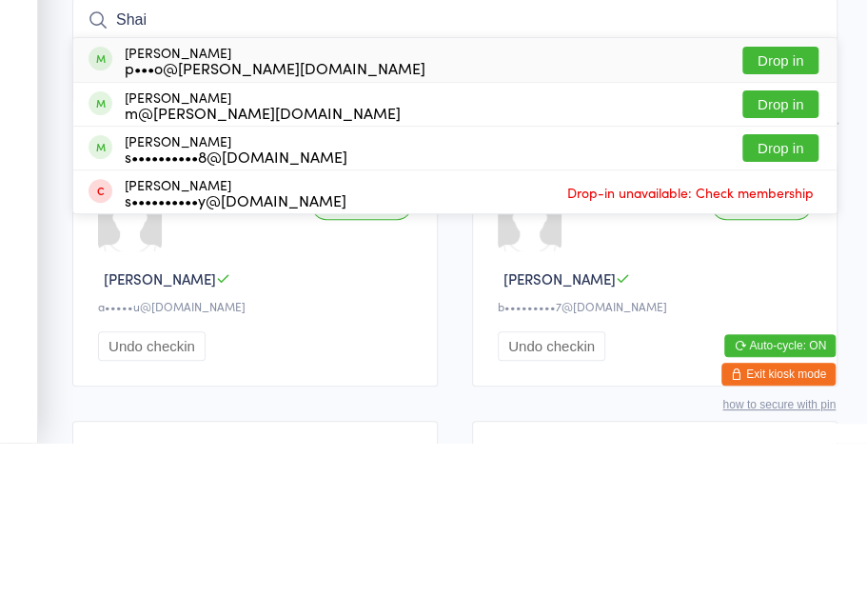
type input "Shai"
click at [796, 200] on button "Drop in" at bounding box center [780, 214] width 76 height 28
